Goal: Navigation & Orientation: Find specific page/section

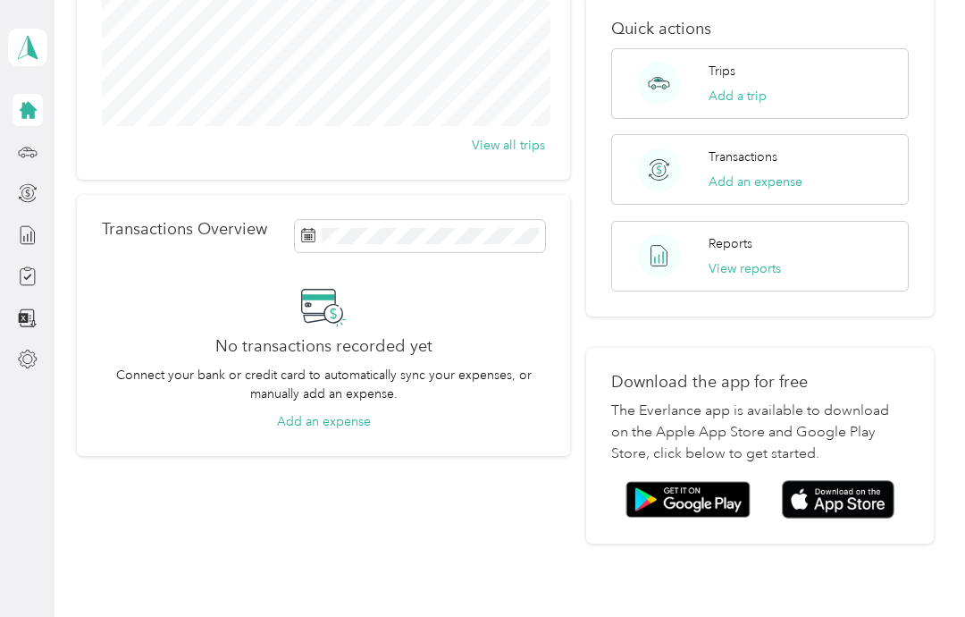
scroll to position [267, 0]
click at [855, 481] on img at bounding box center [838, 500] width 113 height 38
click at [195, 527] on div "Home Trips Overview 85.7 mi Work 0 mi Personal 0 mi Unclassified View all trips…" at bounding box center [506, 187] width 902 height 908
